Goal: Task Accomplishment & Management: Use online tool/utility

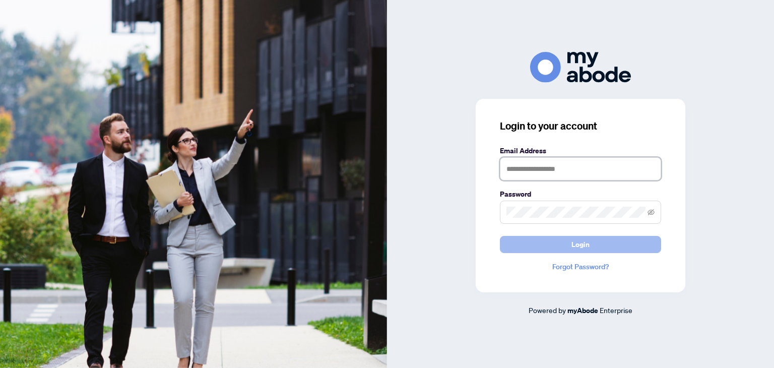
type input "**********"
click at [581, 244] on span "Login" at bounding box center [580, 244] width 18 height 16
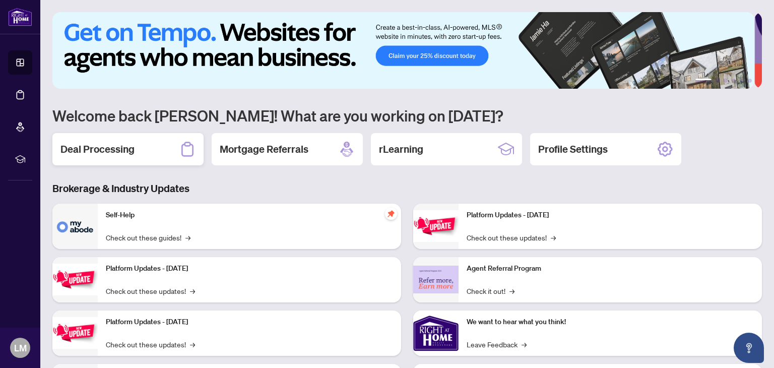
click at [121, 148] on h2 "Deal Processing" at bounding box center [97, 149] width 74 height 14
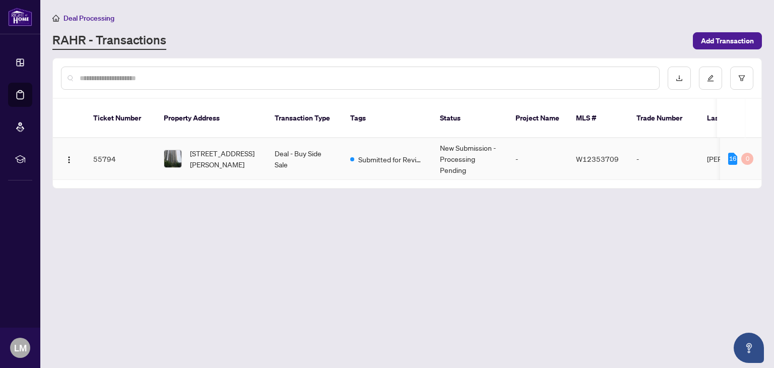
click at [107, 145] on td "55794" at bounding box center [120, 159] width 71 height 42
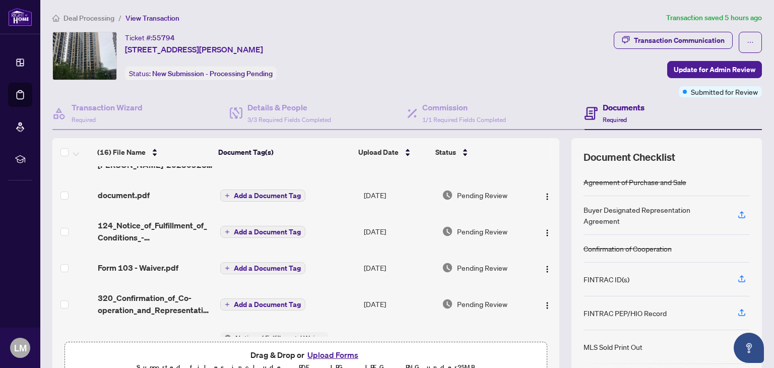
scroll to position [303, 0]
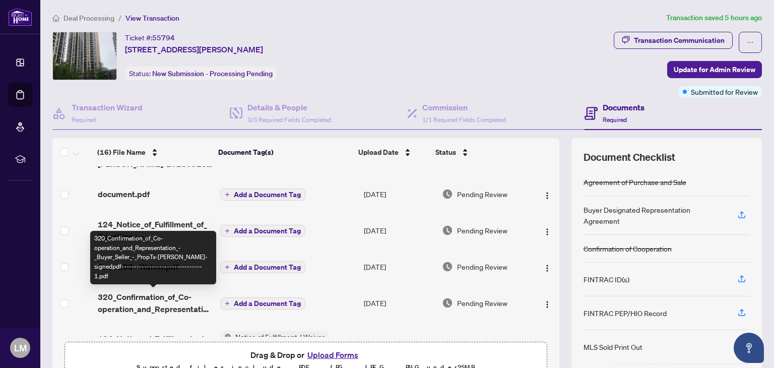
drag, startPoint x: 176, startPoint y: 300, endPoint x: 254, endPoint y: 305, distance: 78.7
click at [254, 305] on span "Add a Document Tag" at bounding box center [267, 303] width 67 height 7
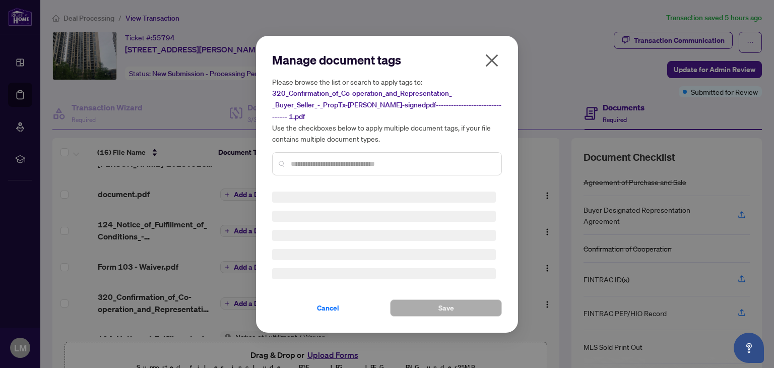
click at [254, 305] on div "Manage document tags Please browse the list or search to apply tags to: 320_Con…" at bounding box center [387, 184] width 774 height 368
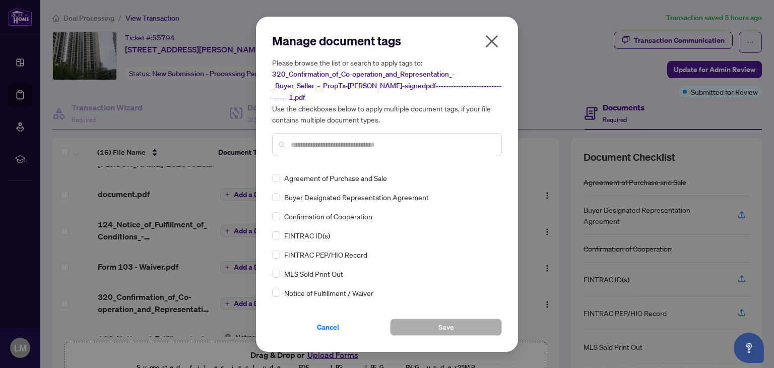
click at [489, 46] on icon "close" at bounding box center [492, 41] width 16 height 16
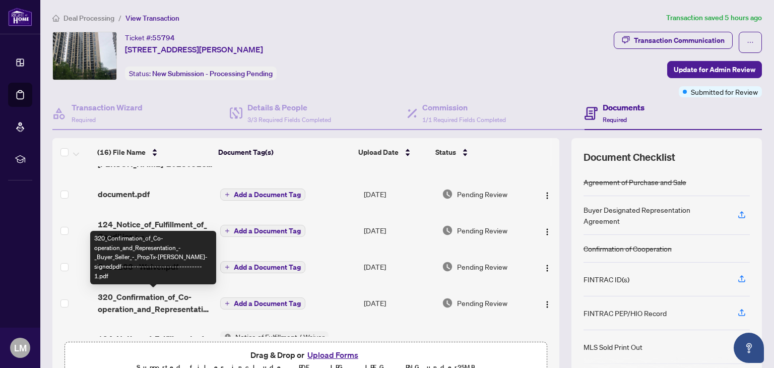
click at [150, 303] on span "320_Confirmation_of_Co-operation_and_Representation_-_Buyer_Seller_-_PropTx-[PE…" at bounding box center [155, 303] width 114 height 24
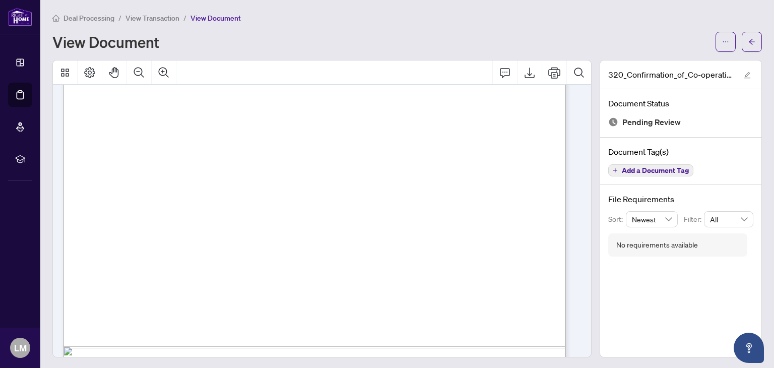
scroll to position [365, 0]
